Goal: Task Accomplishment & Management: Use online tool/utility

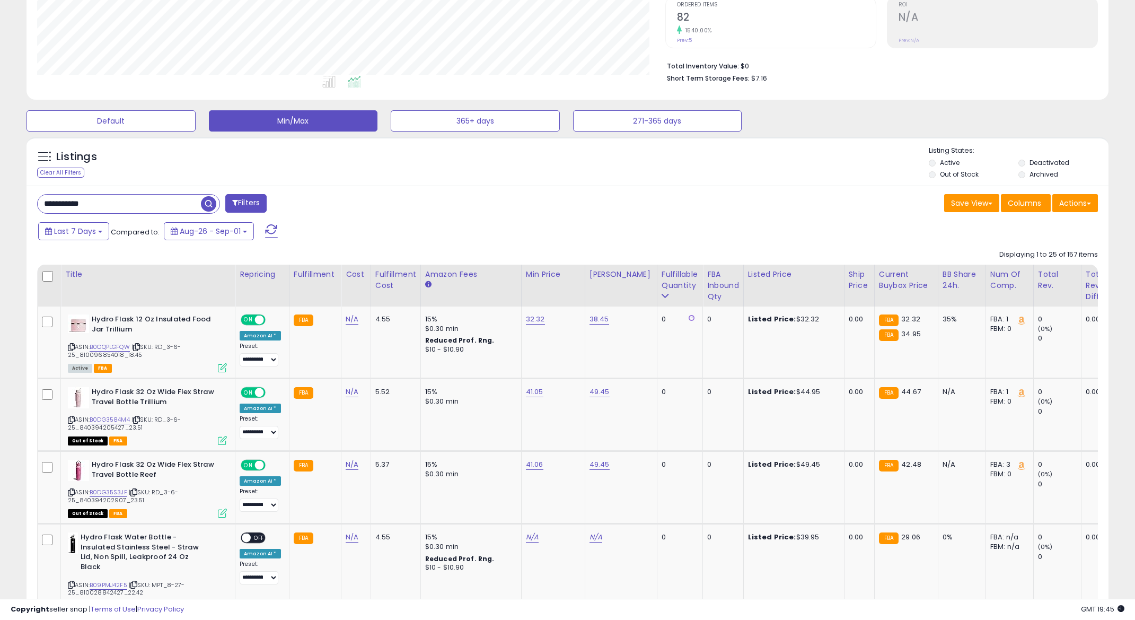
scroll to position [217, 628]
drag, startPoint x: 115, startPoint y: 200, endPoint x: -67, endPoint y: 186, distance: 182.4
click at [0, 186] on html "Unable to login Retrieving listings data.. has not yet accepted the Terms of Us…" at bounding box center [567, 86] width 1135 height 620
paste input "text"
type input "**********"
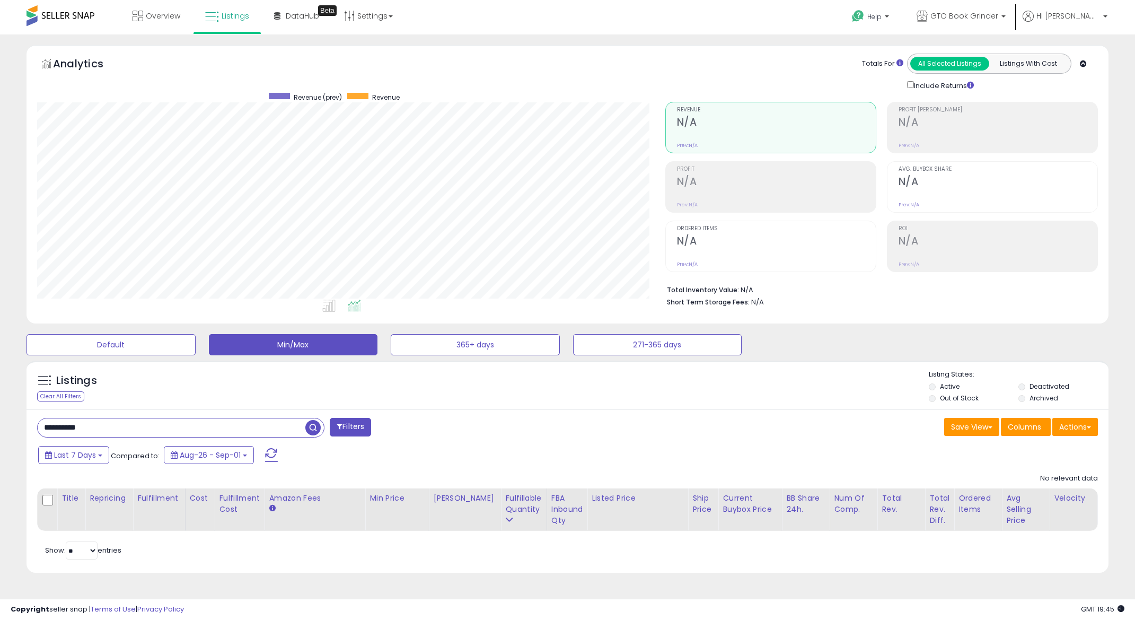
drag, startPoint x: 14, startPoint y: 425, endPoint x: -33, endPoint y: 418, distance: 47.7
click at [0, 418] on html "Unable to login Retrieving listings data.. has not yet accepted the Terms of Us…" at bounding box center [567, 310] width 1135 height 620
click at [311, 428] on span "button" at bounding box center [312, 427] width 15 height 15
click at [251, 343] on button "Min/Max" at bounding box center [293, 344] width 169 height 21
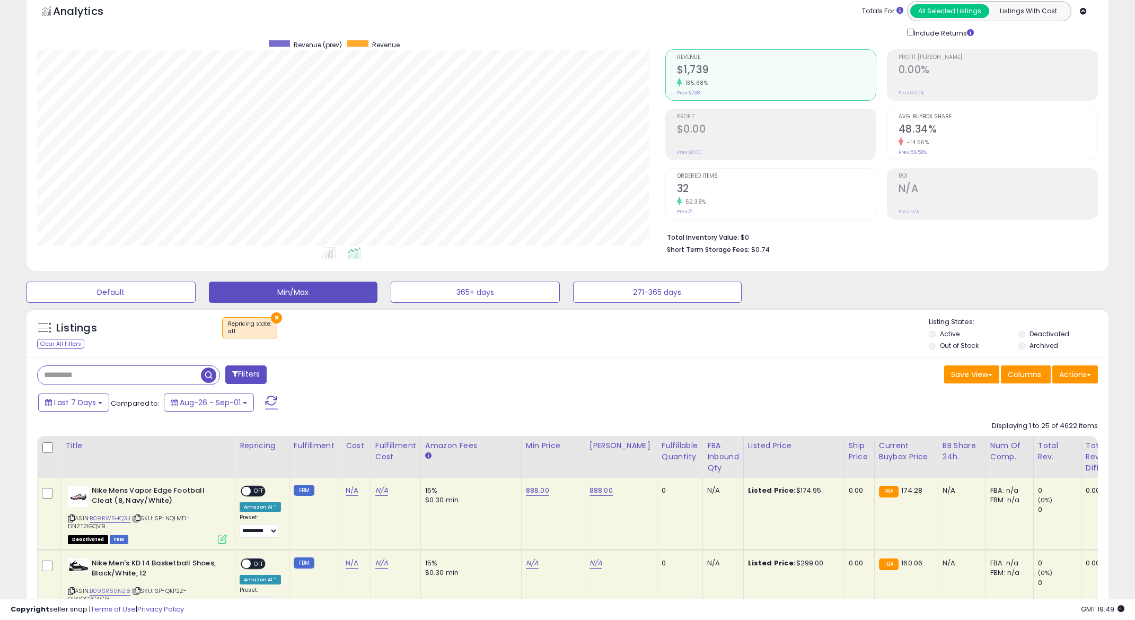
scroll to position [54, 0]
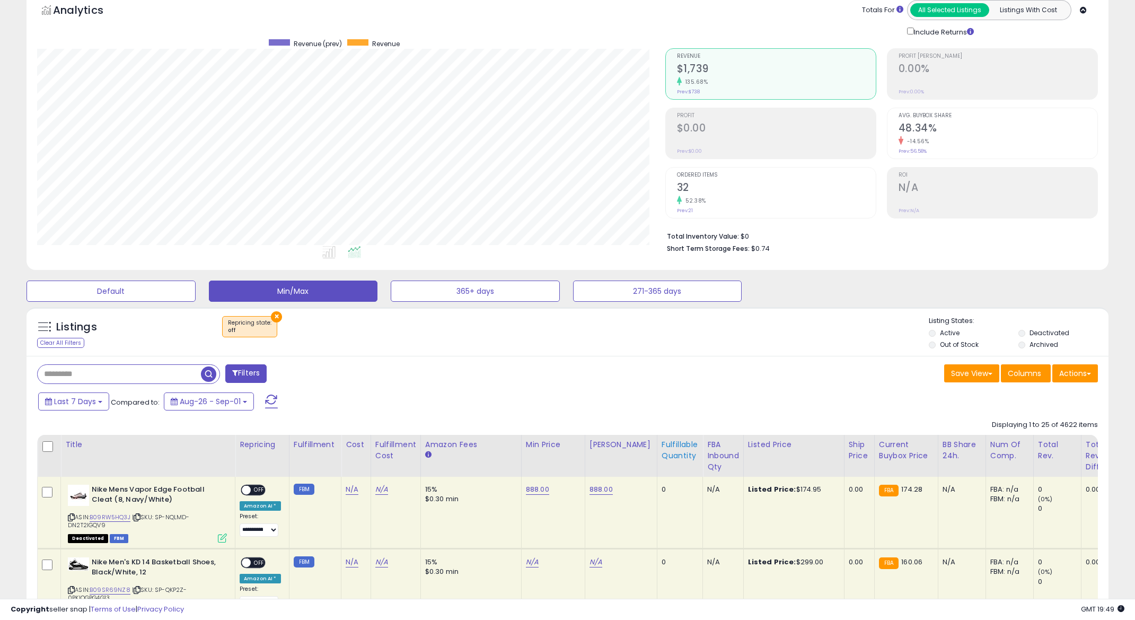
click at [667, 451] on div "Fulfillable Quantity" at bounding box center [680, 450] width 37 height 22
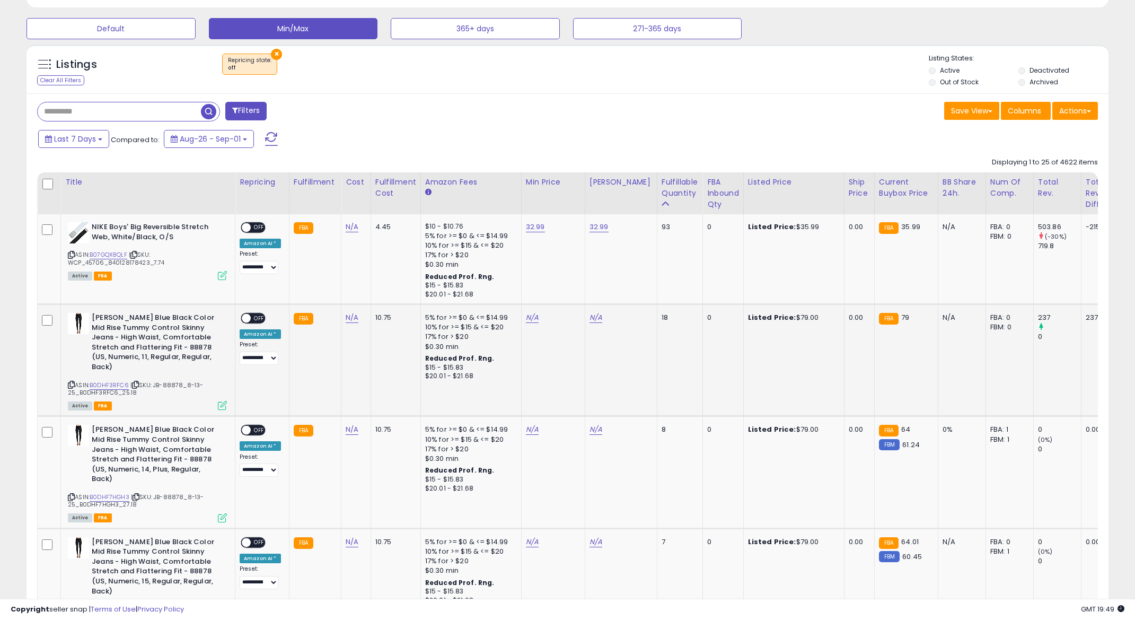
scroll to position [319, 0]
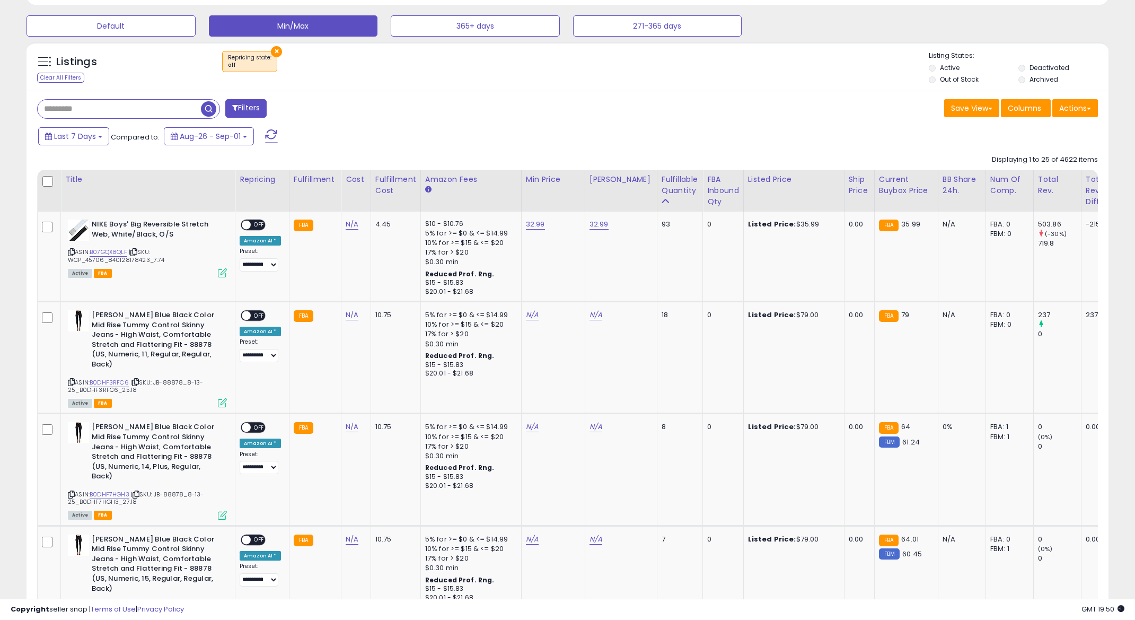
click at [536, 81] on div "Listings Clear All Filters × Repricing state : off" at bounding box center [568, 69] width 1082 height 36
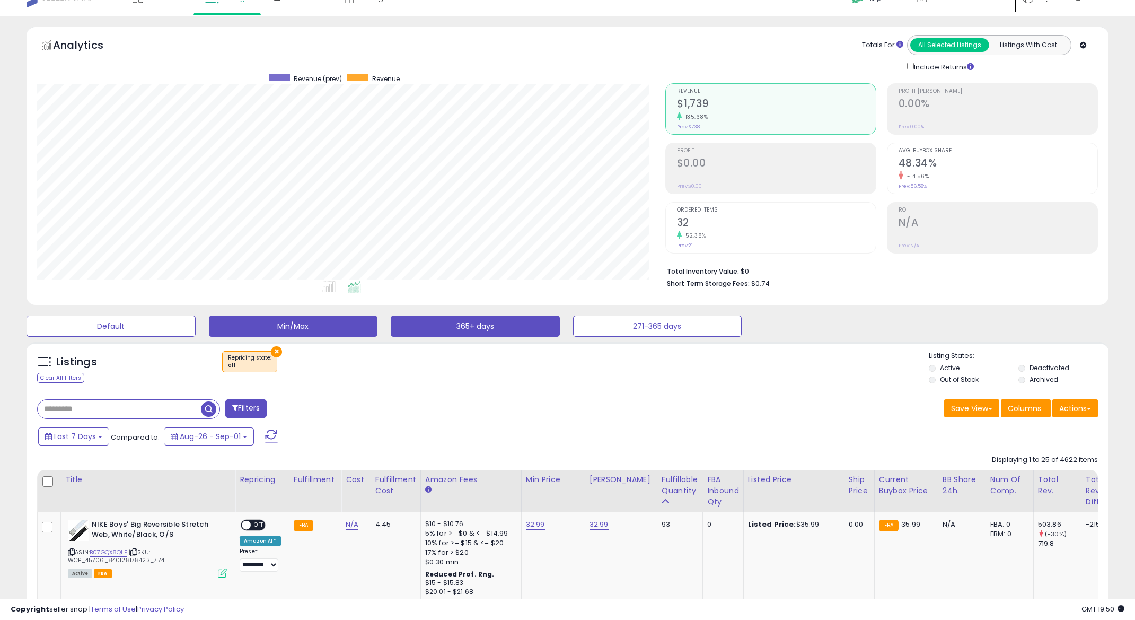
scroll to position [0, 0]
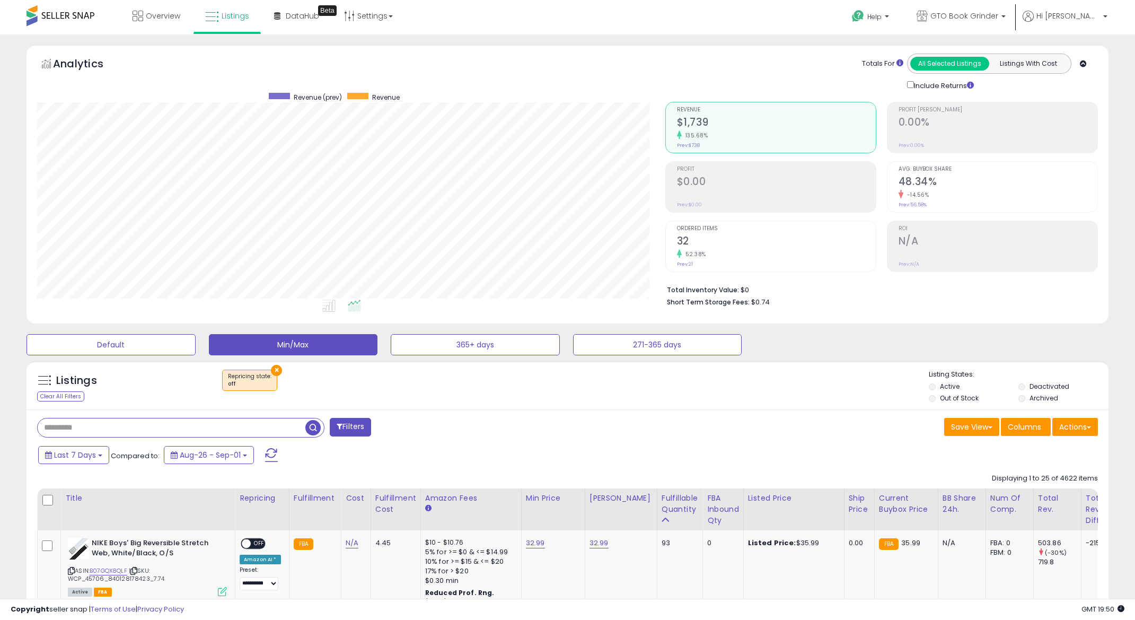
click at [132, 426] on input "text" at bounding box center [172, 427] width 268 height 19
click at [579, 402] on div "Listings Clear All Filters × Repricing state : off" at bounding box center [568, 388] width 1082 height 36
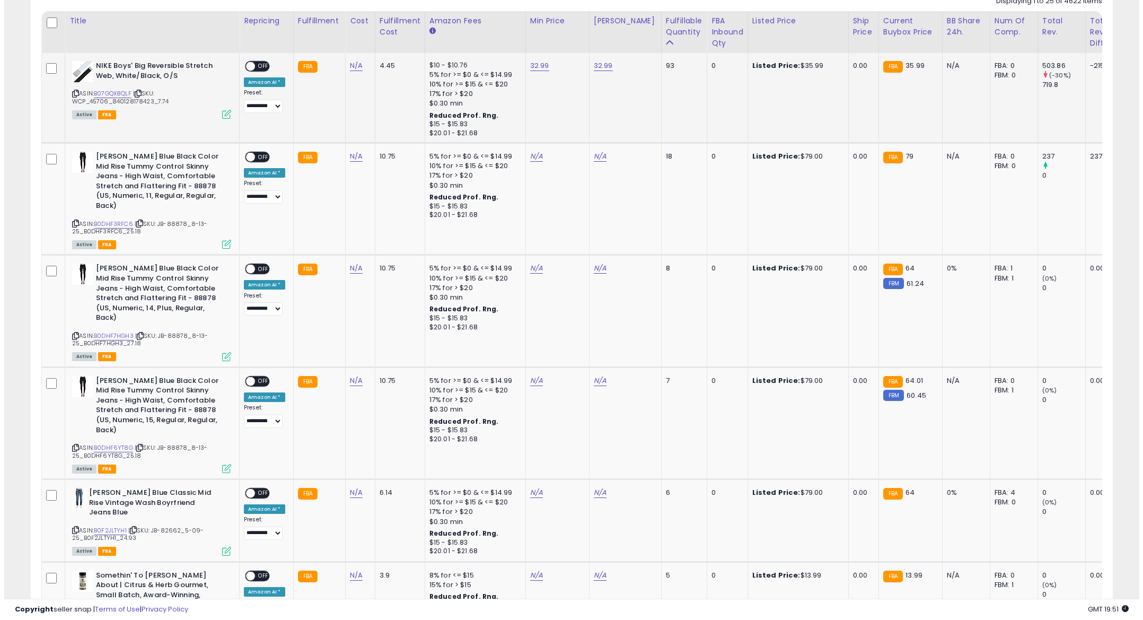
scroll to position [159, 0]
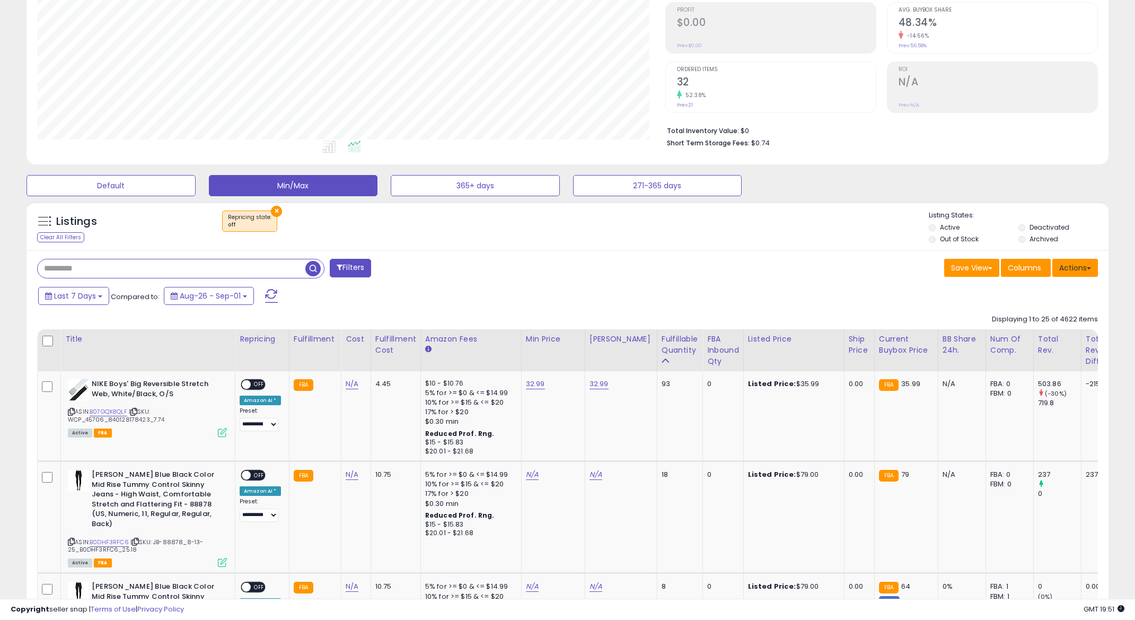
click at [1082, 266] on button "Actions" at bounding box center [1076, 268] width 46 height 18
click at [1023, 320] on link "Export Visible Columns" at bounding box center [1032, 317] width 116 height 16
click at [667, 260] on div "Save View Save As New View Update Current View Columns Actions Import Export Vi…" at bounding box center [837, 269] width 539 height 21
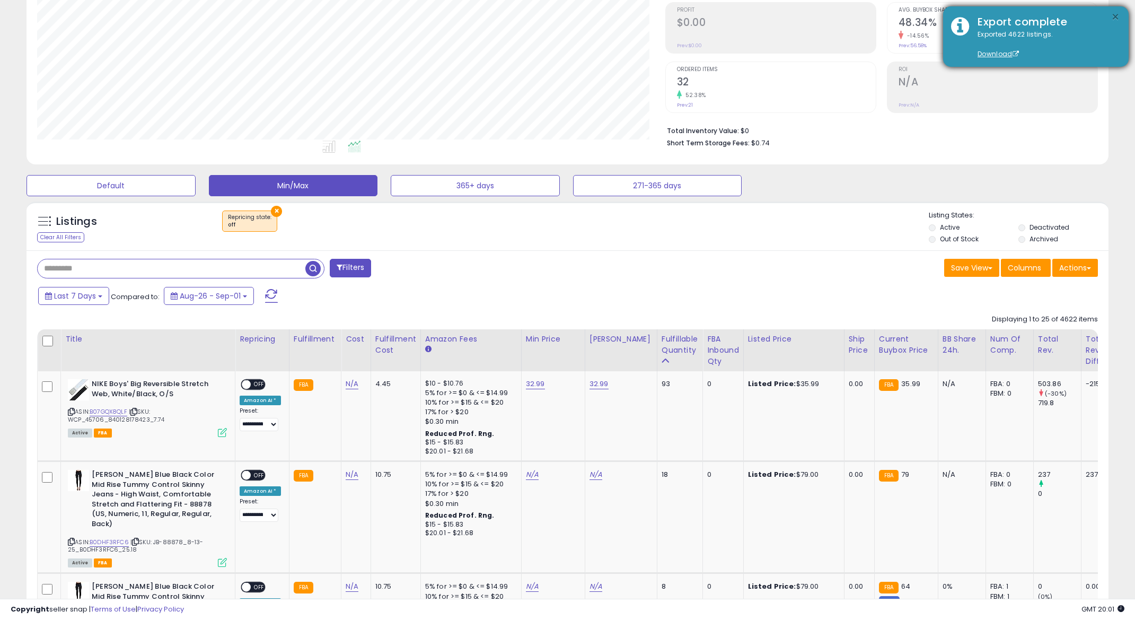
click at [1112, 16] on button "×" at bounding box center [1115, 17] width 8 height 13
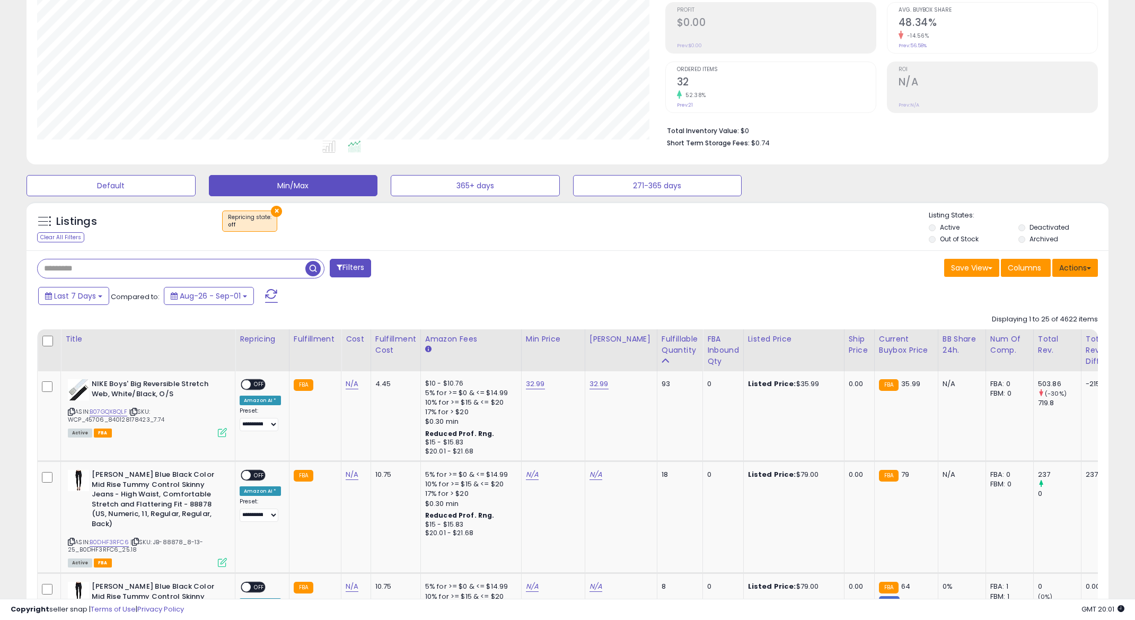
click at [1078, 268] on button "Actions" at bounding box center [1076, 268] width 46 height 18
click at [1010, 293] on link "Import" at bounding box center [1032, 290] width 116 height 16
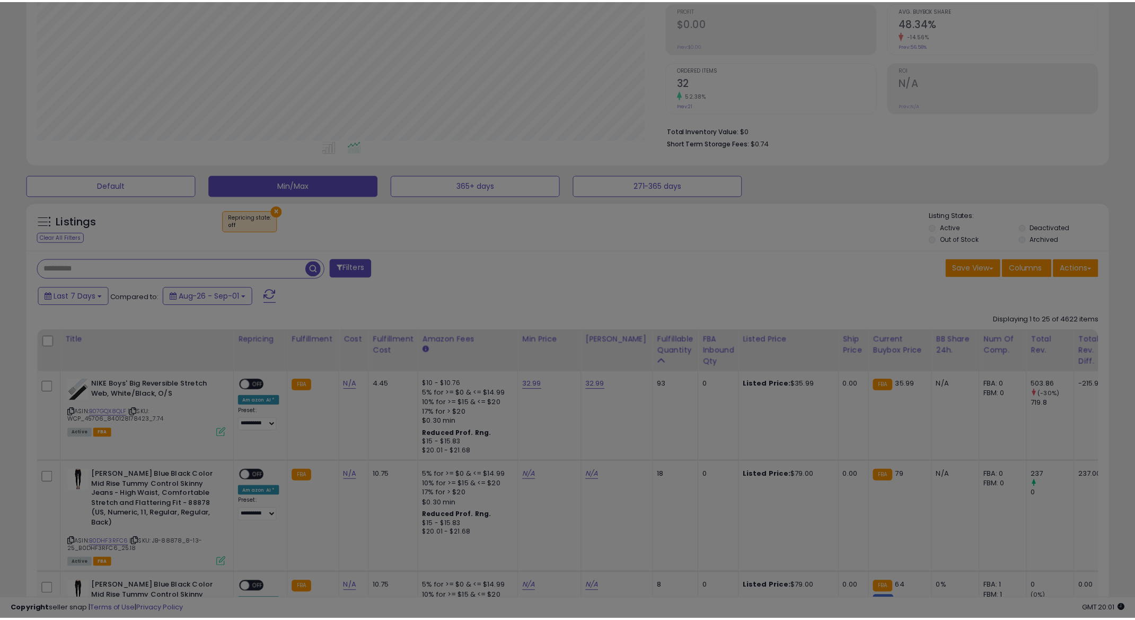
scroll to position [217, 633]
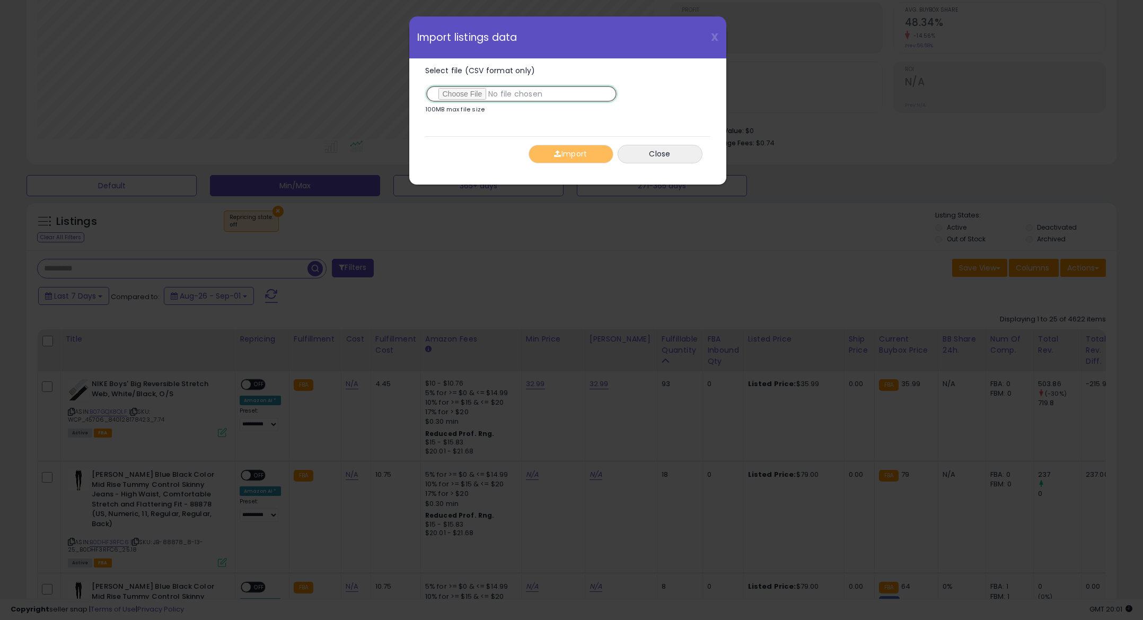
click at [465, 95] on input "Select file (CSV format only)" at bounding box center [521, 94] width 192 height 18
type input "**********"
click at [563, 152] on button "Import" at bounding box center [571, 154] width 85 height 19
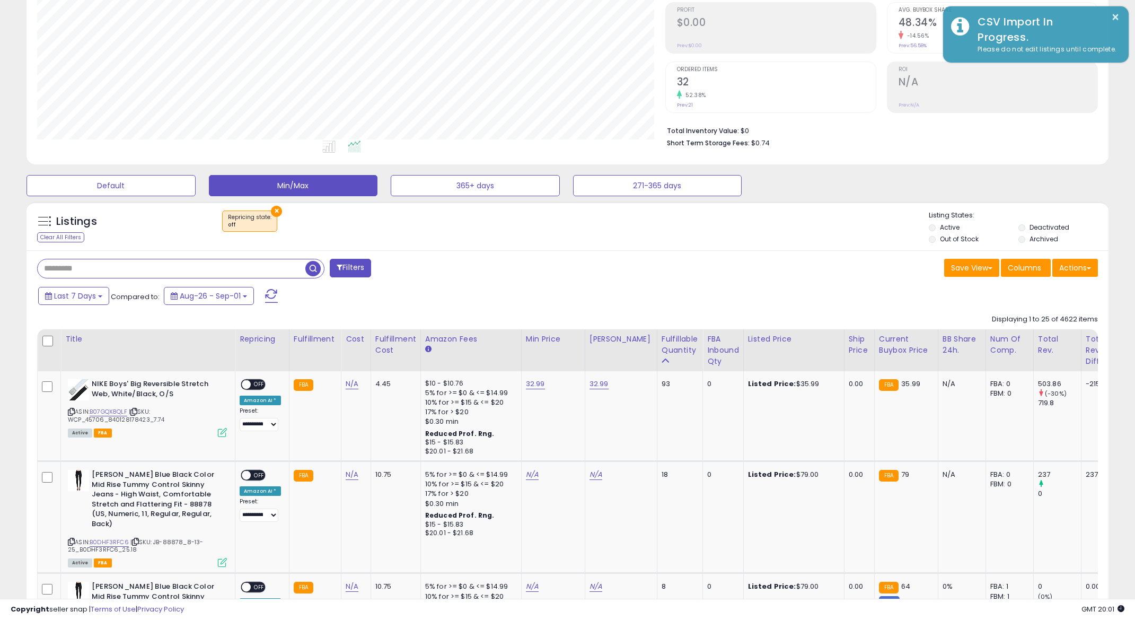
scroll to position [530049, 529638]
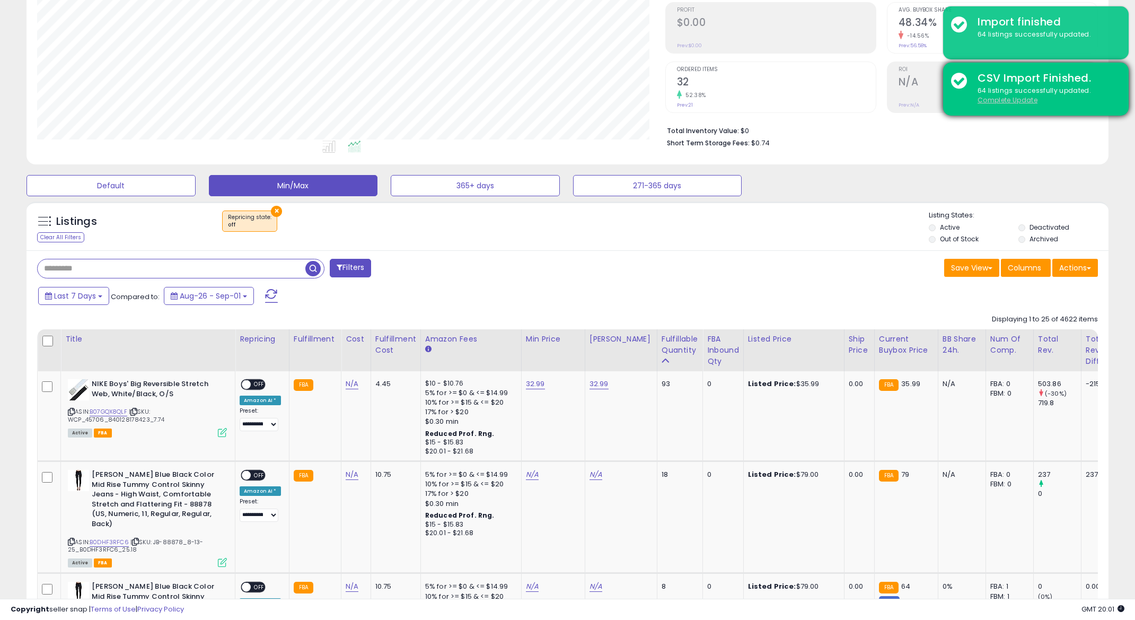
click at [985, 100] on u "Complete Update" at bounding box center [1008, 99] width 60 height 9
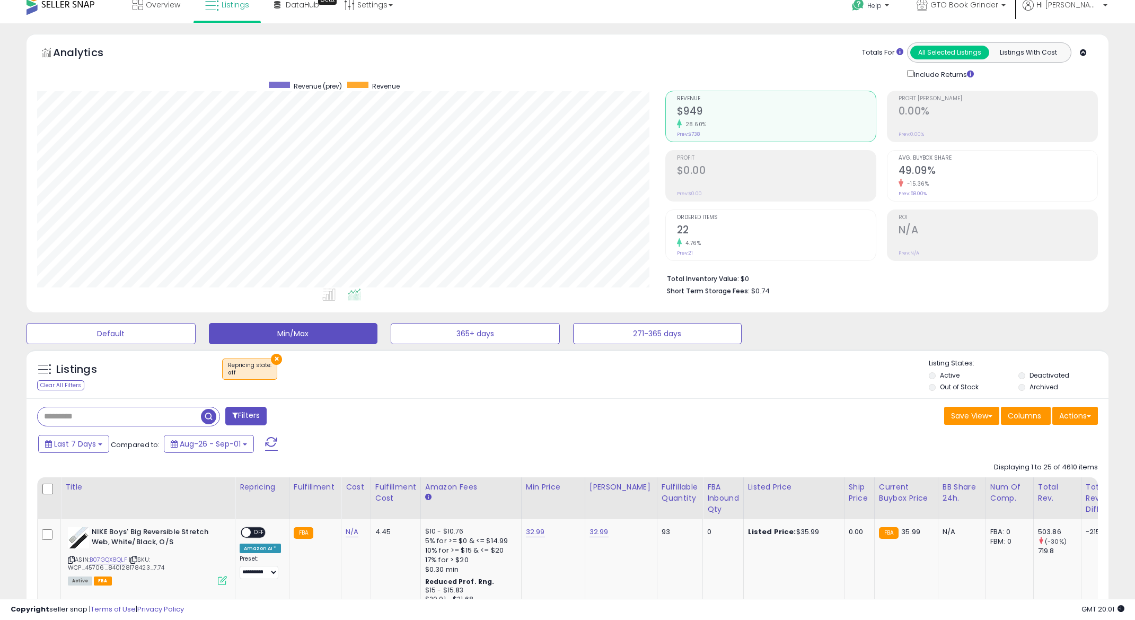
scroll to position [0, 0]
